Goal: Task Accomplishment & Management: Manage account settings

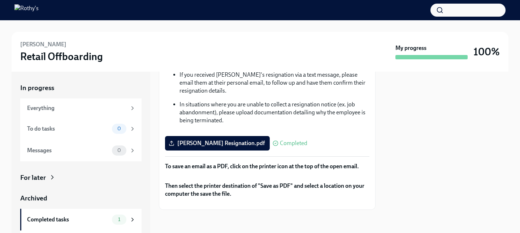
scroll to position [275, 0]
click at [64, 105] on div "Everything" at bounding box center [76, 108] width 99 height 8
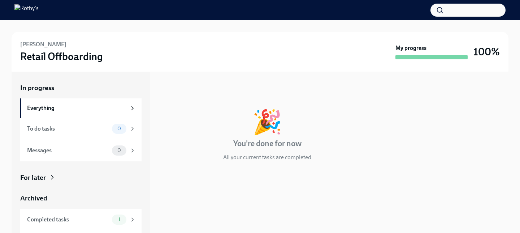
scroll to position [19, 0]
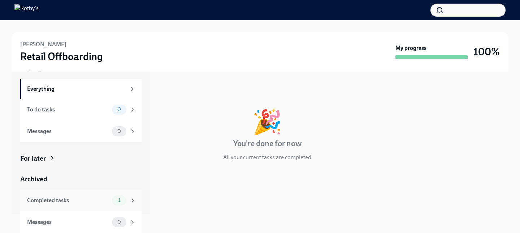
click at [70, 205] on div "Completed tasks 1" at bounding box center [81, 200] width 109 height 10
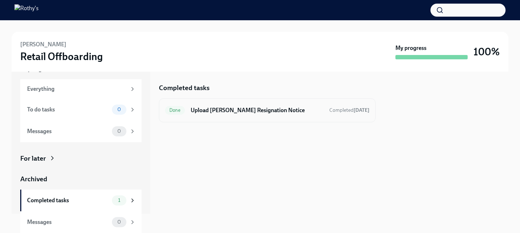
click at [278, 112] on h6 "Upload [PERSON_NAME] Resignation Notice" at bounding box center [257, 110] width 133 height 8
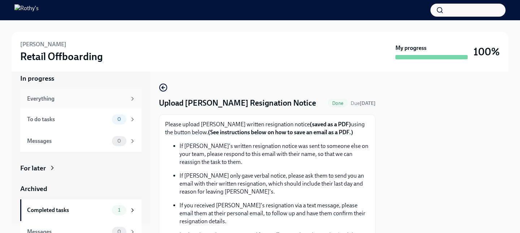
scroll to position [19, 0]
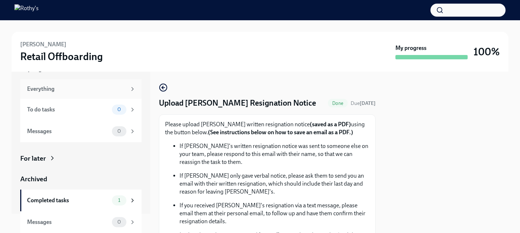
click at [66, 93] on div "Everything" at bounding box center [80, 89] width 121 height 20
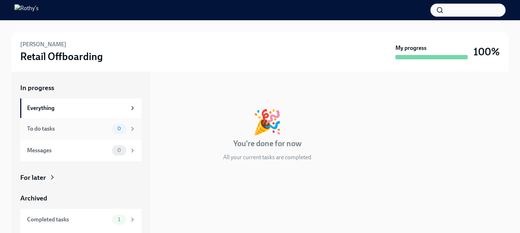
click at [81, 125] on div "To do tasks" at bounding box center [68, 129] width 82 height 8
click at [79, 154] on div "Messages 0" at bounding box center [81, 150] width 109 height 10
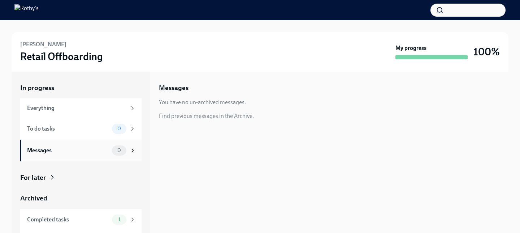
scroll to position [19, 0]
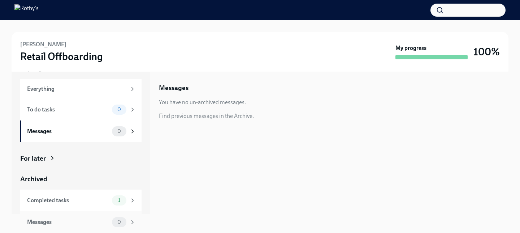
click at [68, 224] on div "Messages" at bounding box center [68, 222] width 82 height 8
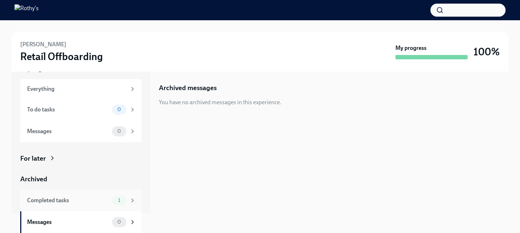
click at [69, 205] on div "Completed tasks 1" at bounding box center [81, 200] width 109 height 10
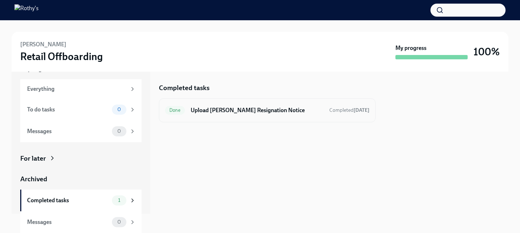
click at [255, 110] on h6 "Upload [PERSON_NAME] Resignation Notice" at bounding box center [257, 110] width 133 height 8
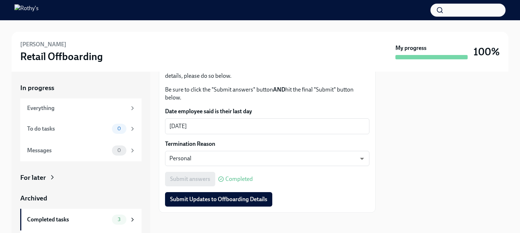
scroll to position [316, 0]
